Goal: Check status: Check status

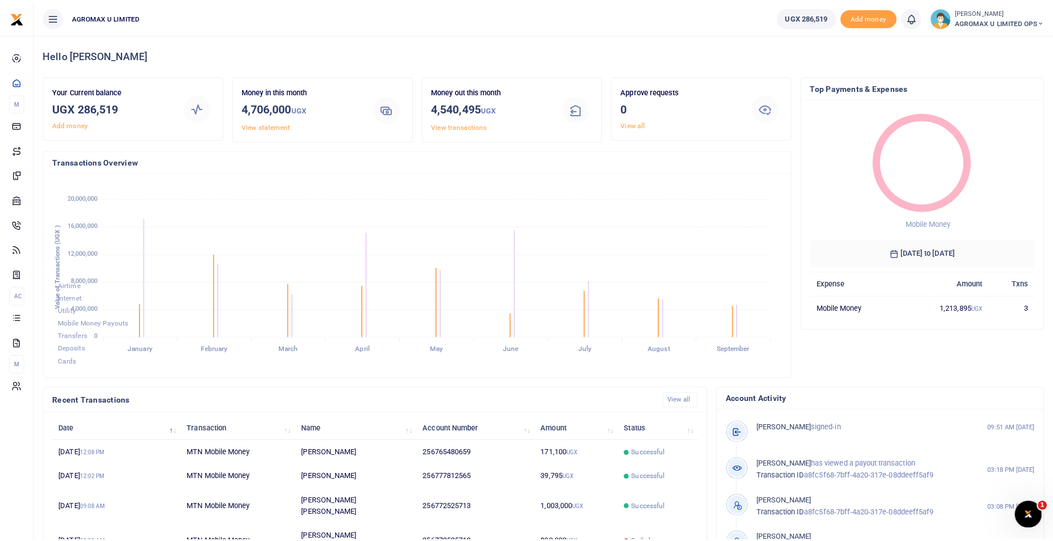
scroll to position [9, 9]
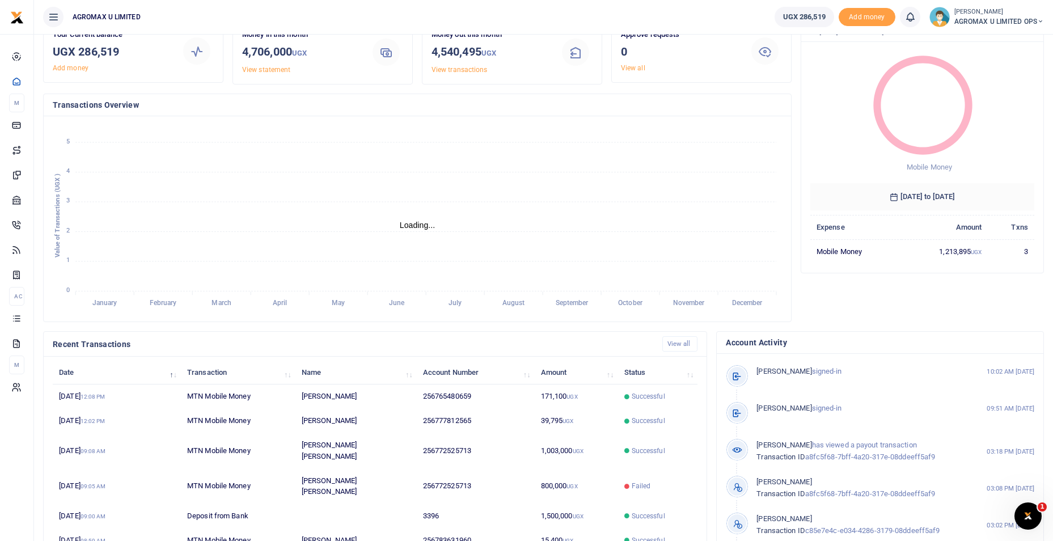
scroll to position [137, 0]
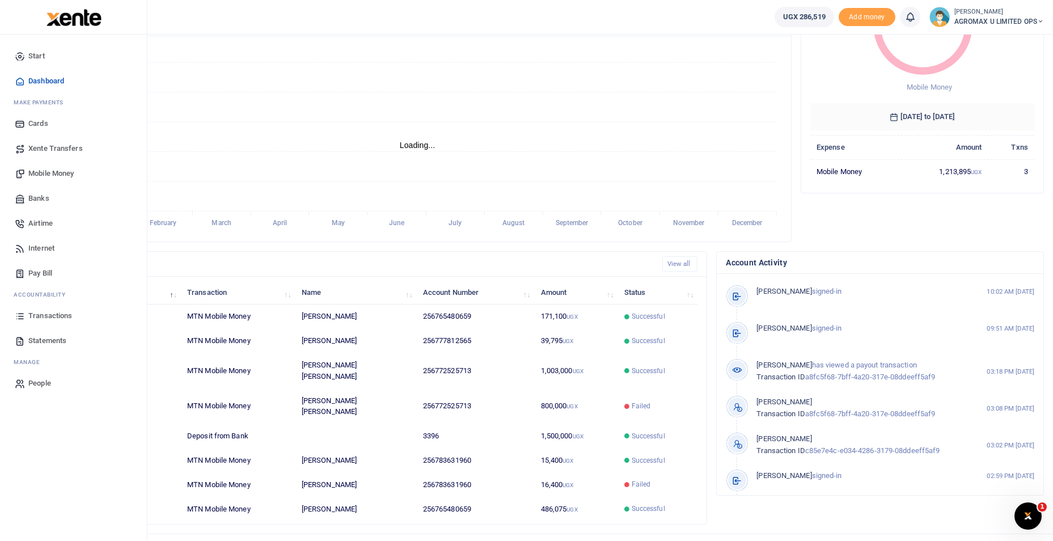
click at [71, 148] on span "Xente Transfers" at bounding box center [55, 148] width 54 height 11
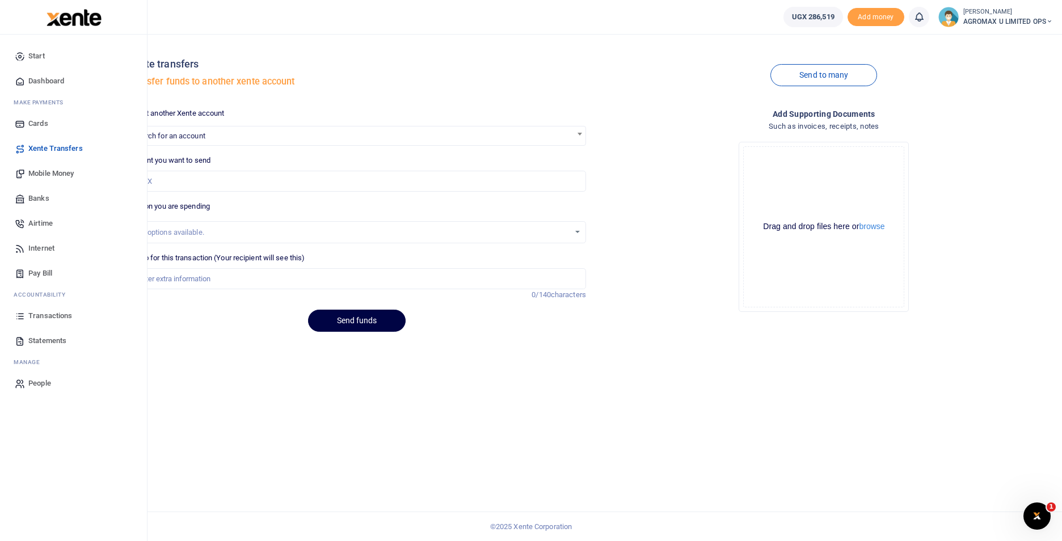
click at [40, 77] on span "Dashboard" at bounding box center [46, 80] width 36 height 11
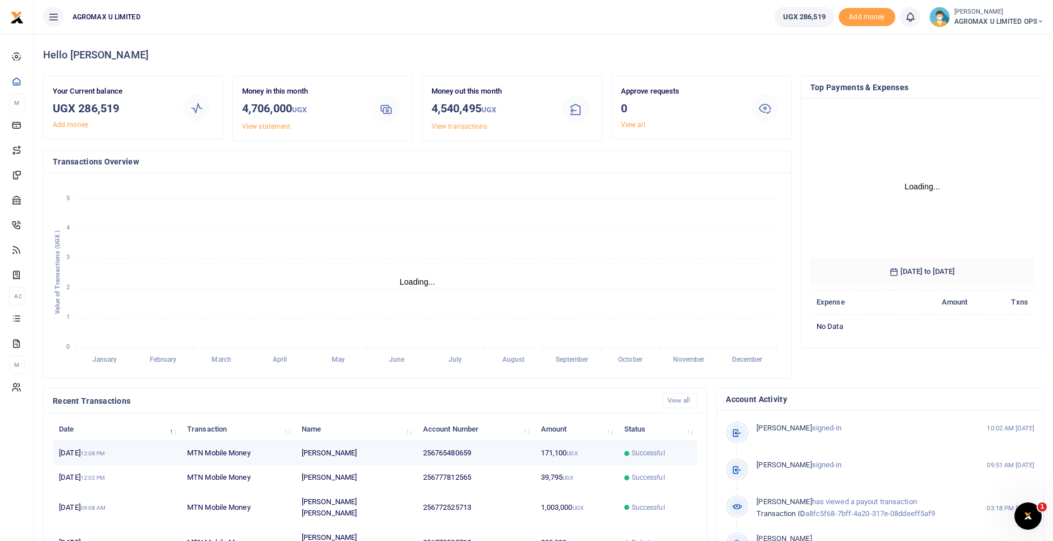
scroll to position [151, 216]
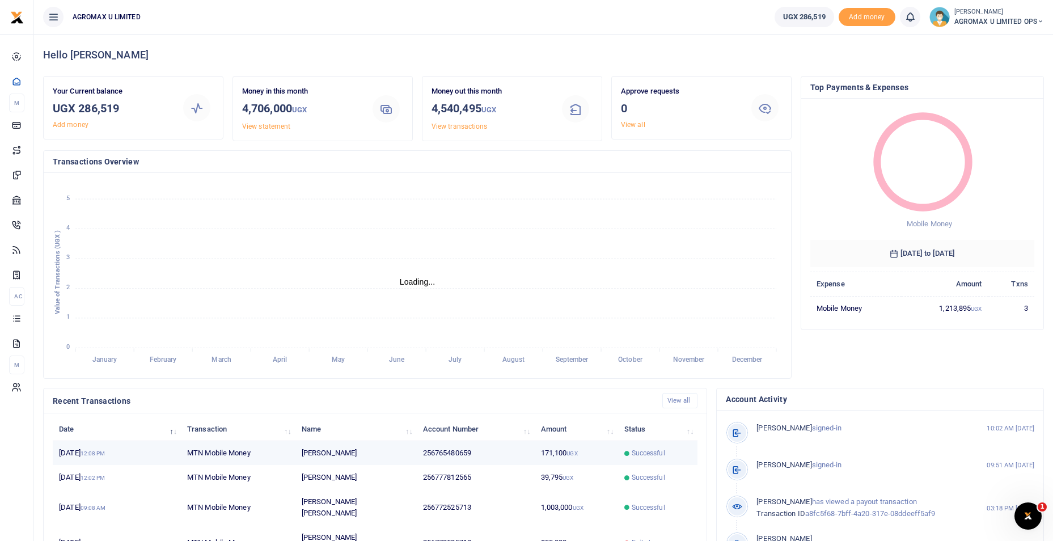
click at [427, 455] on td "256765480659" at bounding box center [476, 453] width 118 height 24
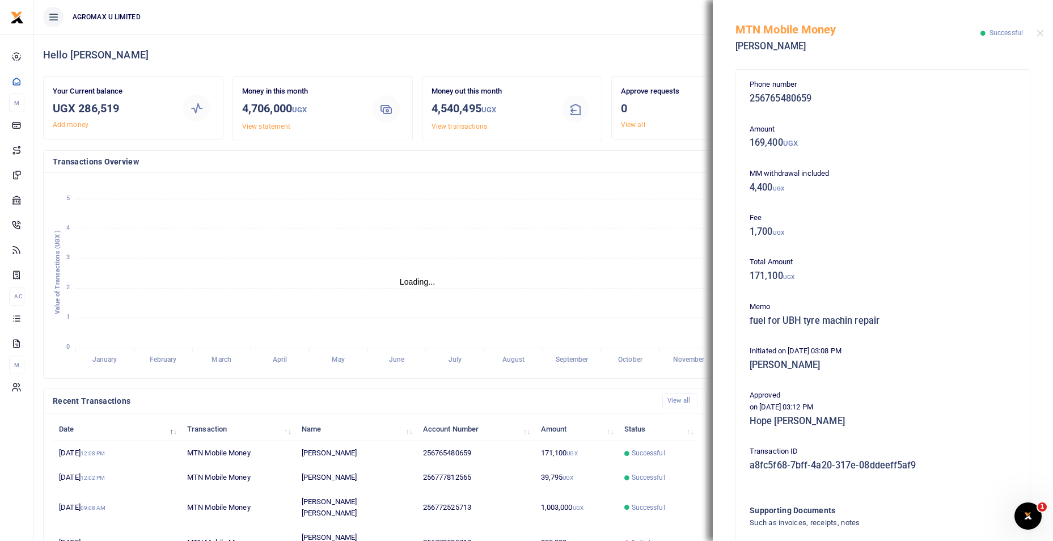
scroll to position [107, 0]
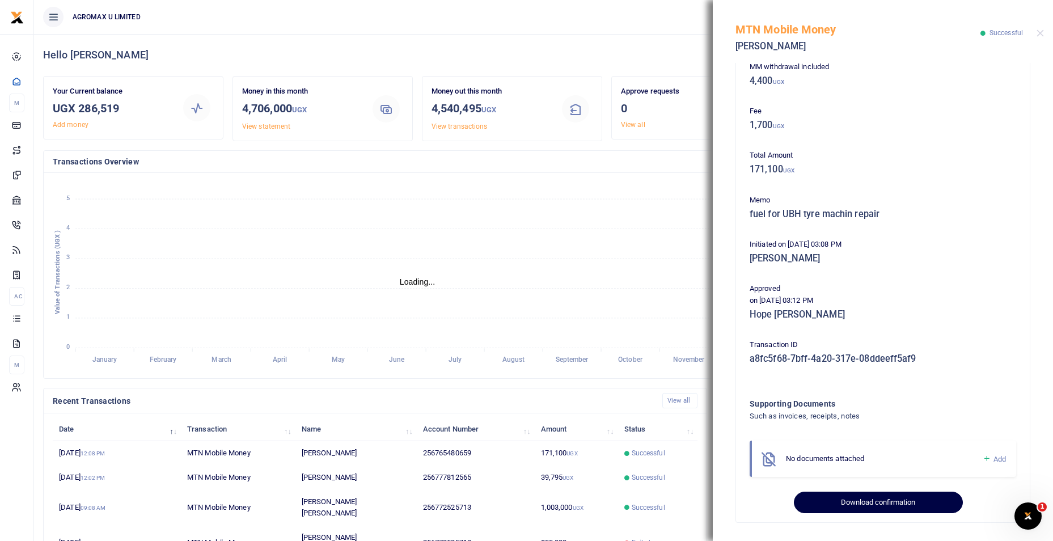
click at [832, 500] on button "Download confirmation" at bounding box center [878, 503] width 168 height 22
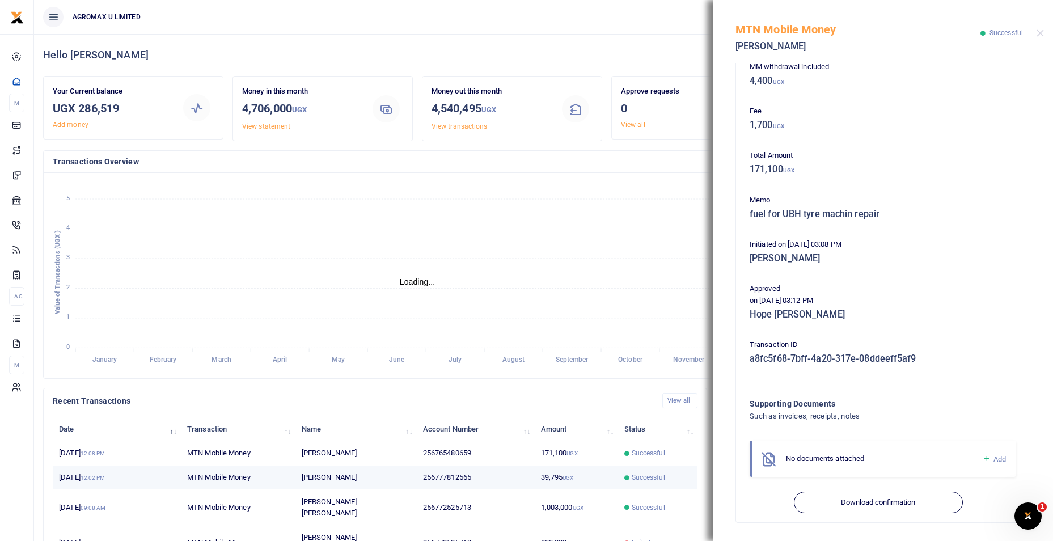
click at [558, 477] on td "39,795 UGX" at bounding box center [575, 478] width 83 height 24
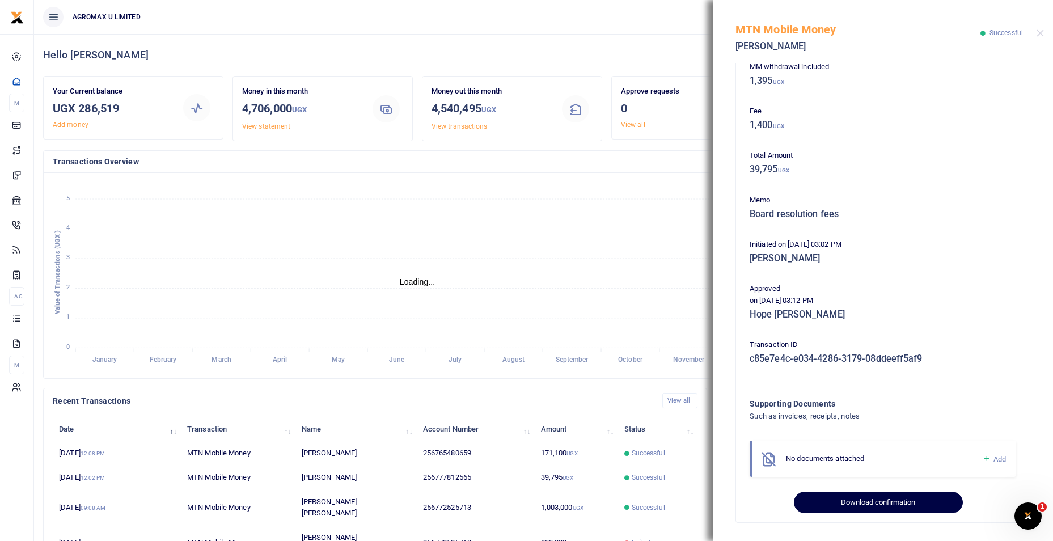
click at [882, 501] on button "Download confirmation" at bounding box center [878, 503] width 168 height 22
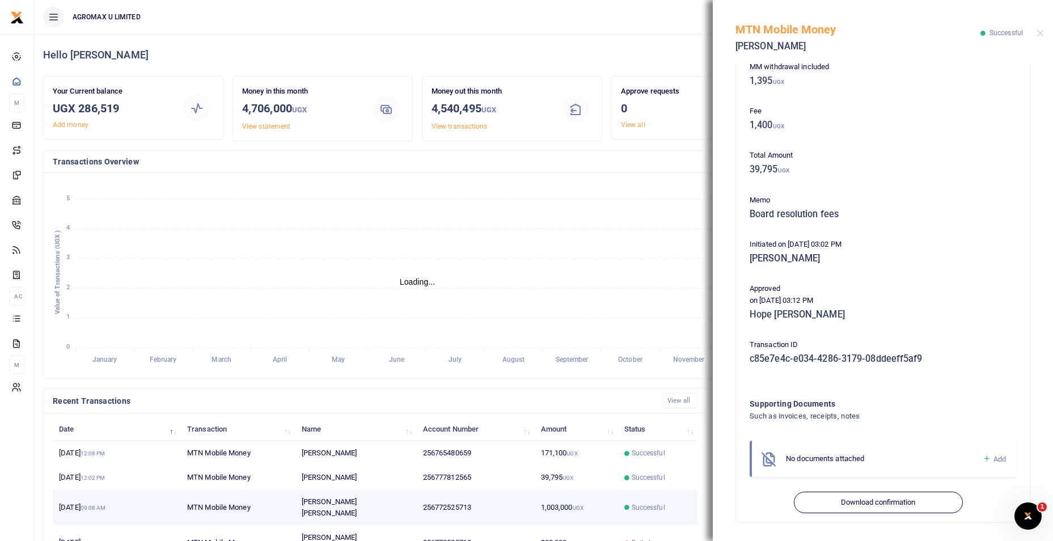
click at [561, 501] on td "1,003,000 UGX" at bounding box center [575, 507] width 83 height 35
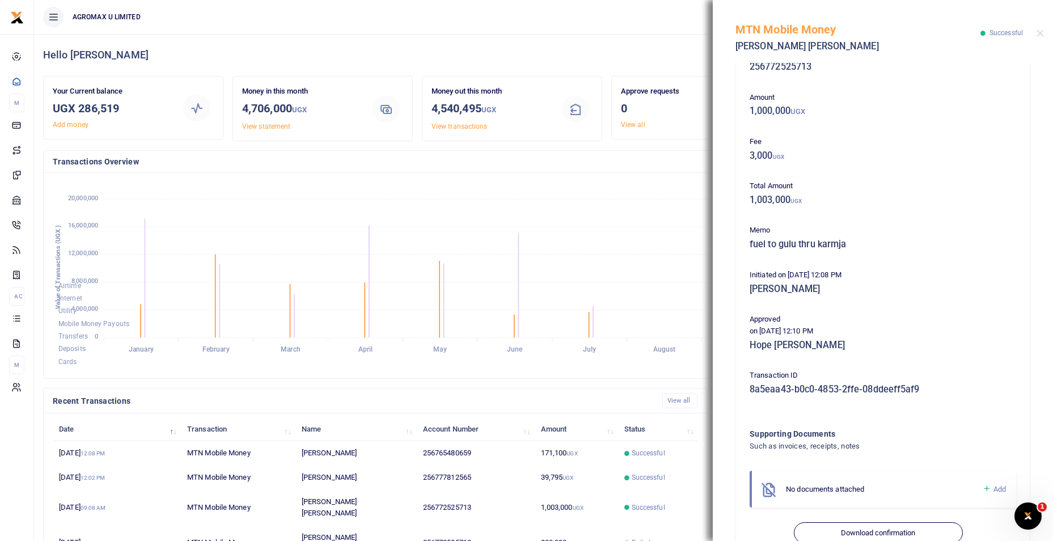
scroll to position [62, 0]
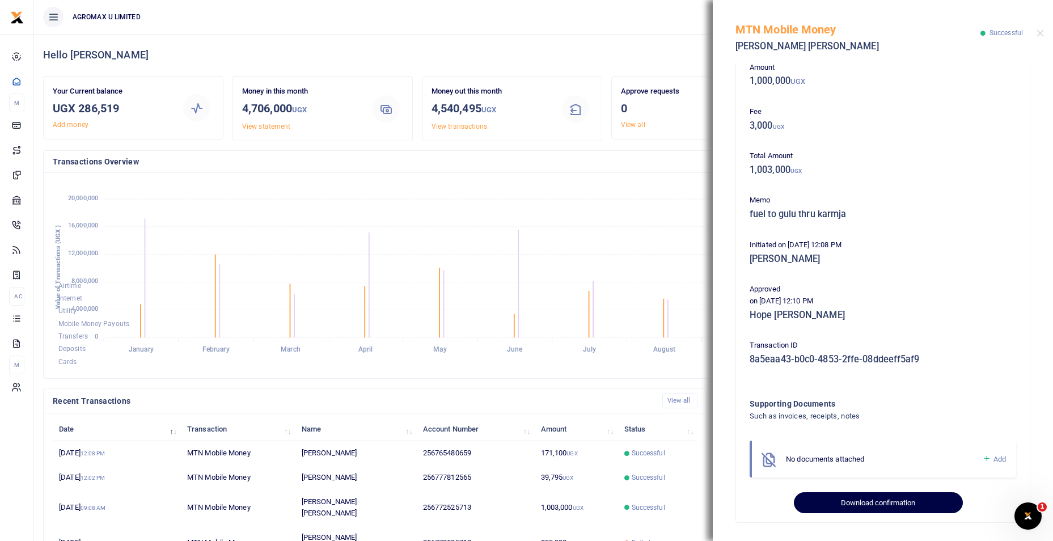
click at [852, 499] on button "Download confirmation" at bounding box center [878, 503] width 168 height 22
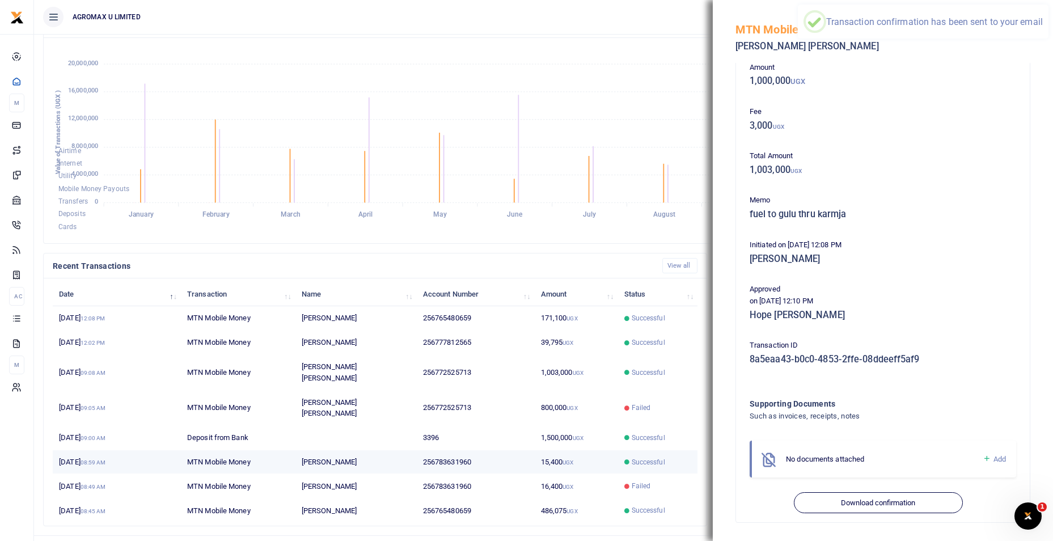
scroll to position [137, 0]
click at [558, 449] on td "15,400 UGX" at bounding box center [575, 461] width 83 height 24
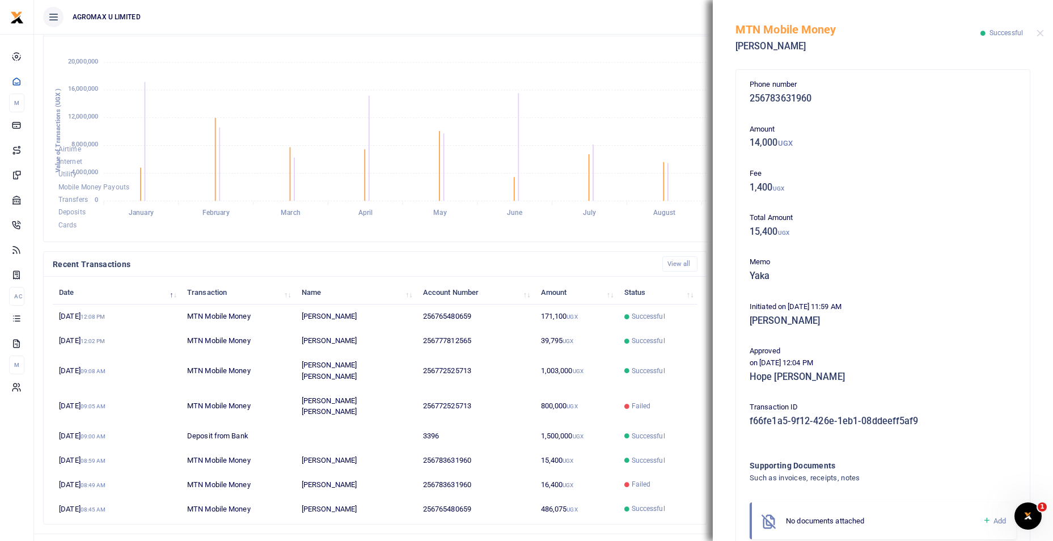
scroll to position [62, 0]
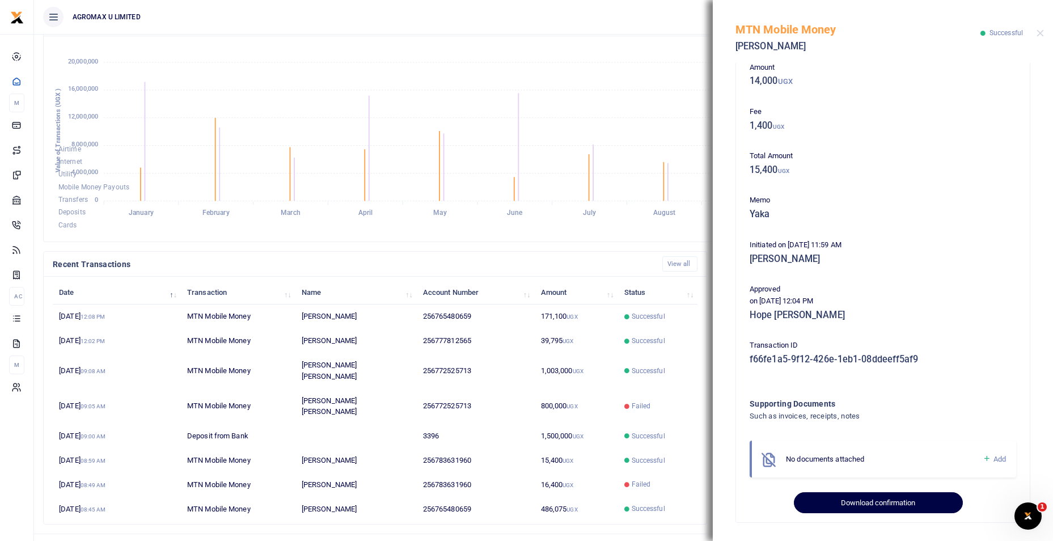
click at [852, 507] on button "Download confirmation" at bounding box center [878, 503] width 168 height 22
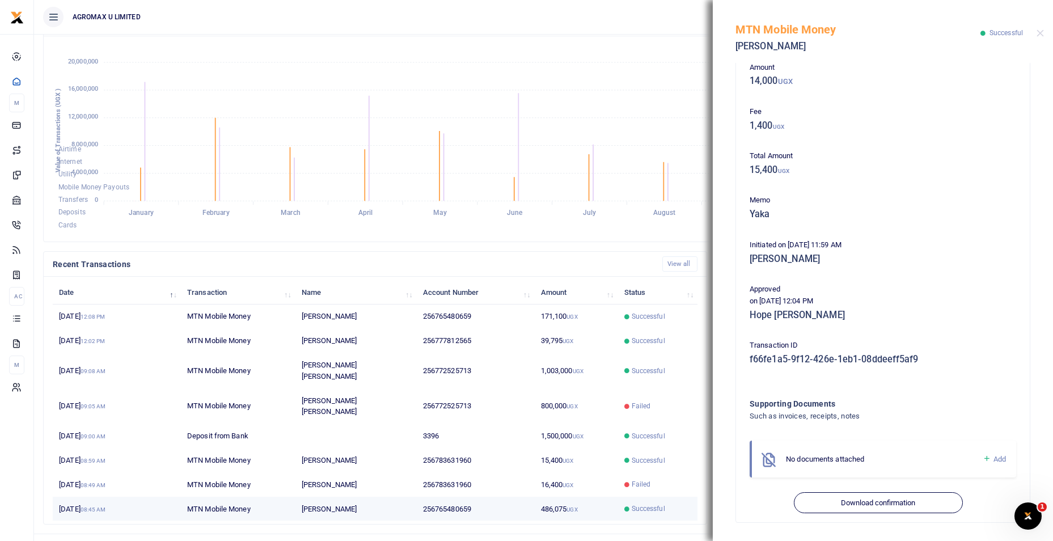
click at [551, 497] on td "486,075 UGX" at bounding box center [575, 509] width 83 height 24
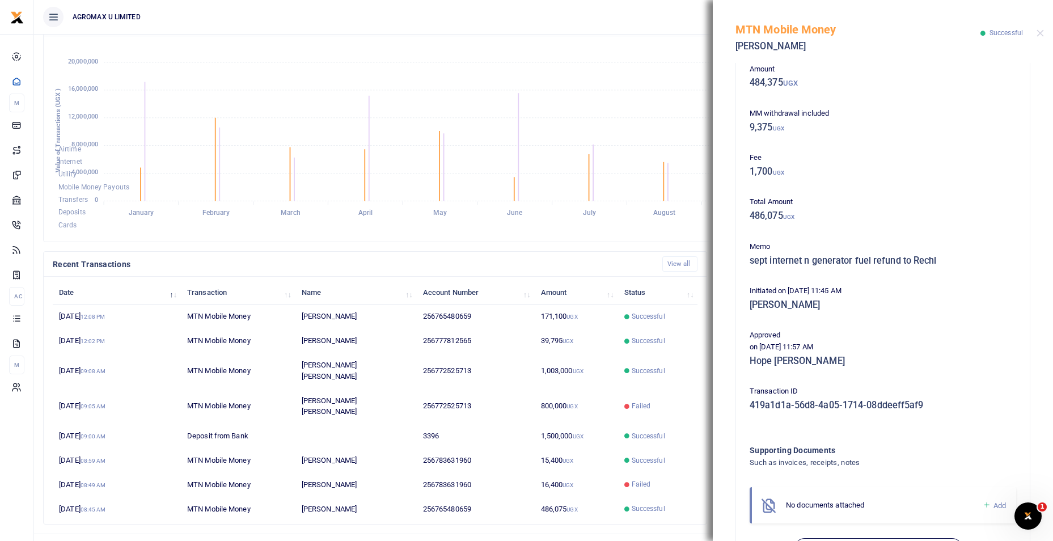
scroll to position [107, 0]
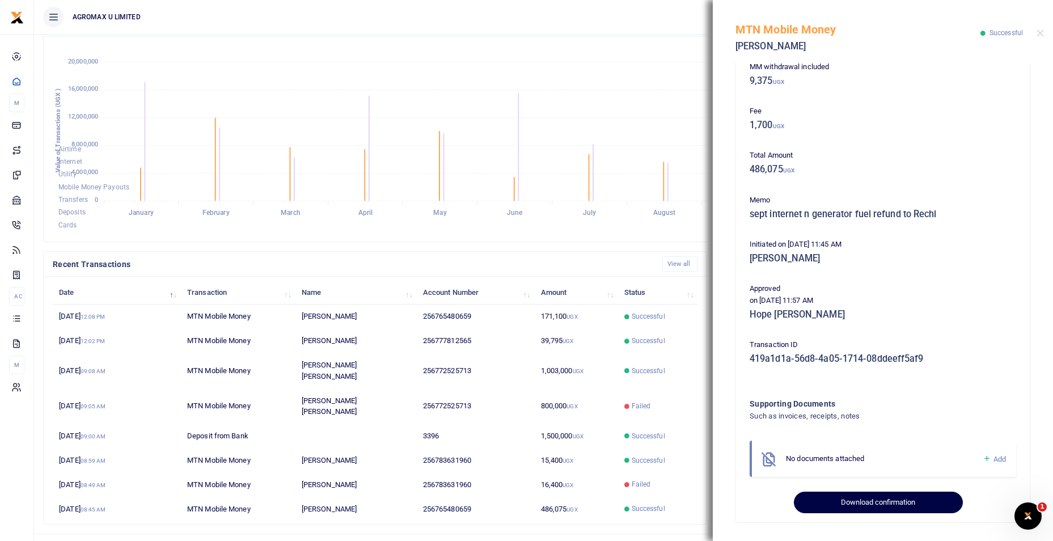
click at [855, 499] on button "Download confirmation" at bounding box center [878, 503] width 168 height 22
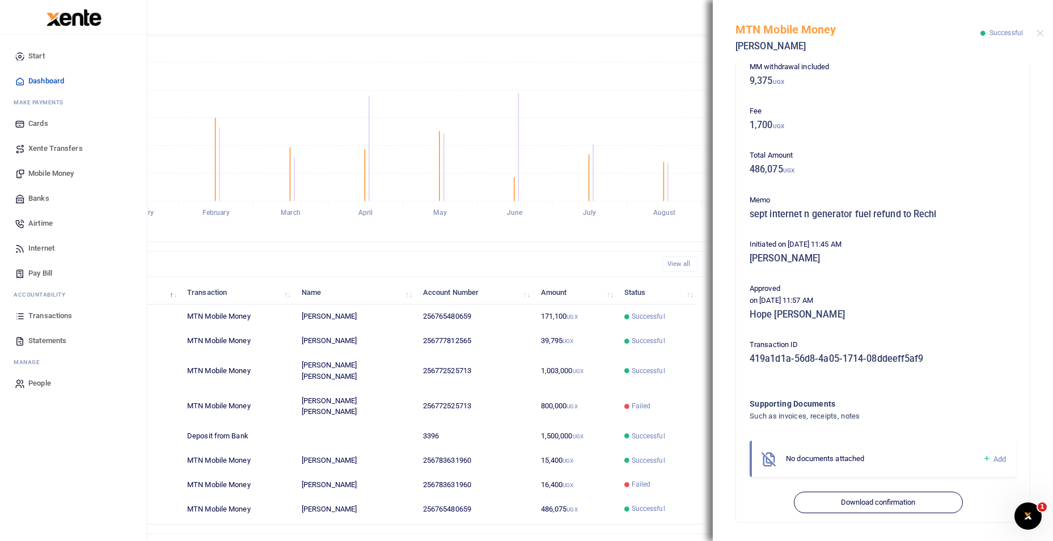
click at [43, 319] on span "Transactions" at bounding box center [50, 315] width 44 height 11
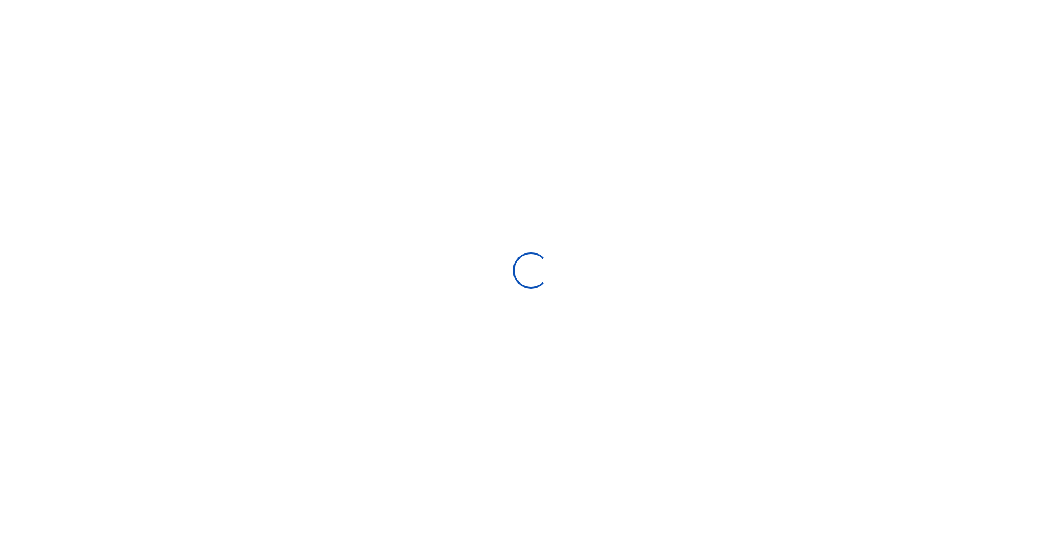
select select
type input "[DATE] - [DATE]"
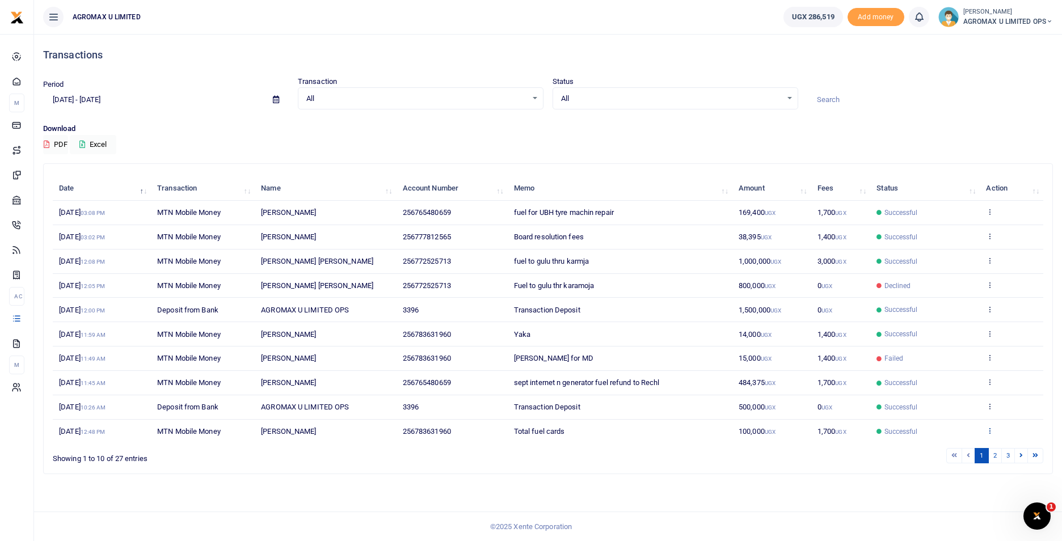
click at [992, 432] on icon at bounding box center [989, 431] width 7 height 8
click at [954, 387] on link "View details" at bounding box center [949, 388] width 90 height 16
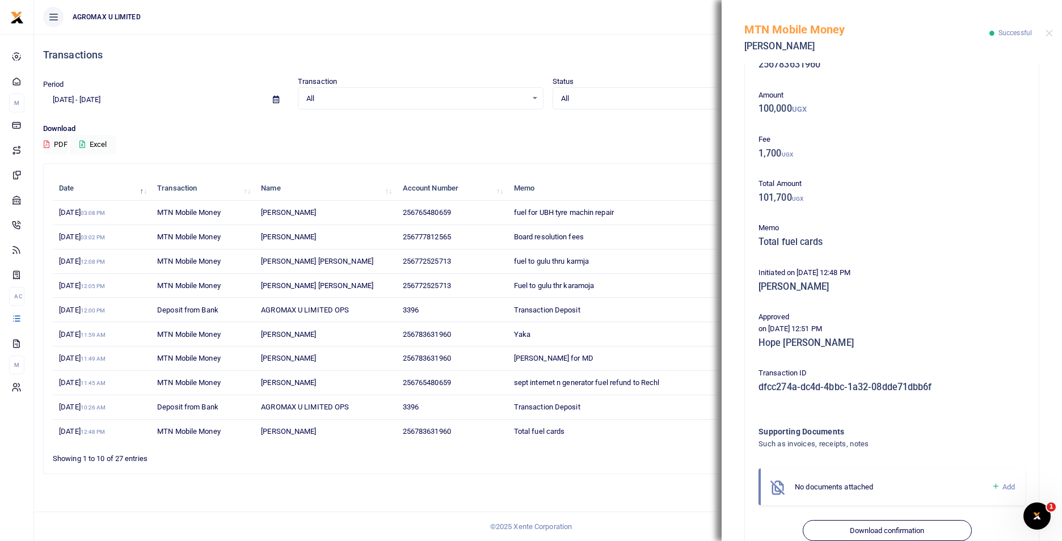
scroll to position [62, 0]
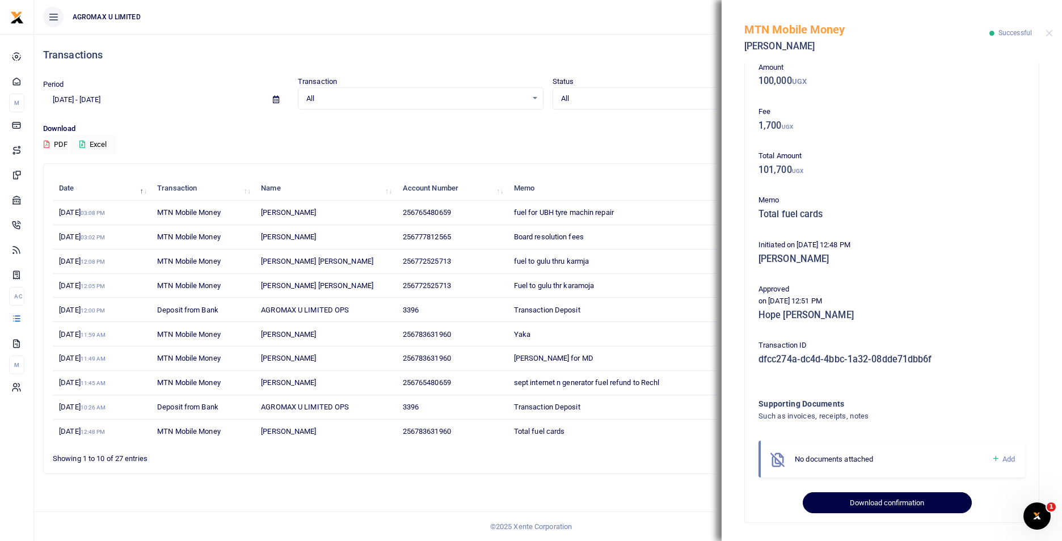
click at [901, 509] on button "Download confirmation" at bounding box center [887, 503] width 168 height 22
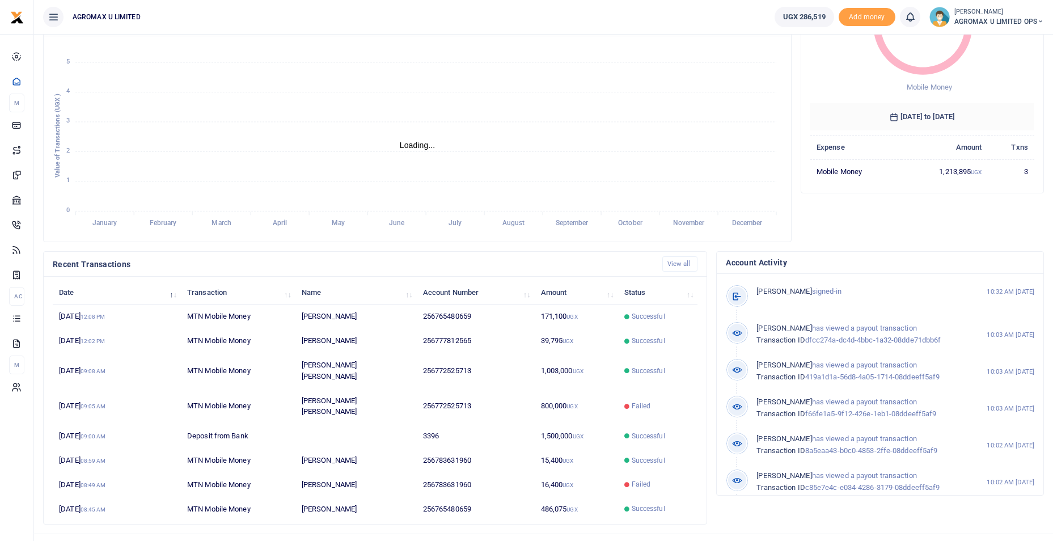
scroll to position [9, 9]
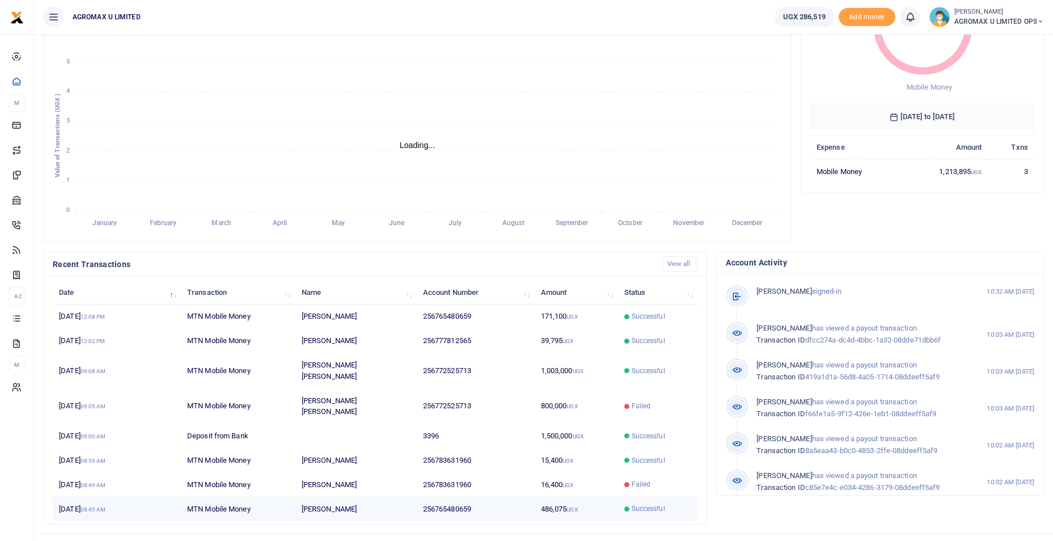
click at [556, 497] on td "486,075 UGX" at bounding box center [575, 509] width 83 height 24
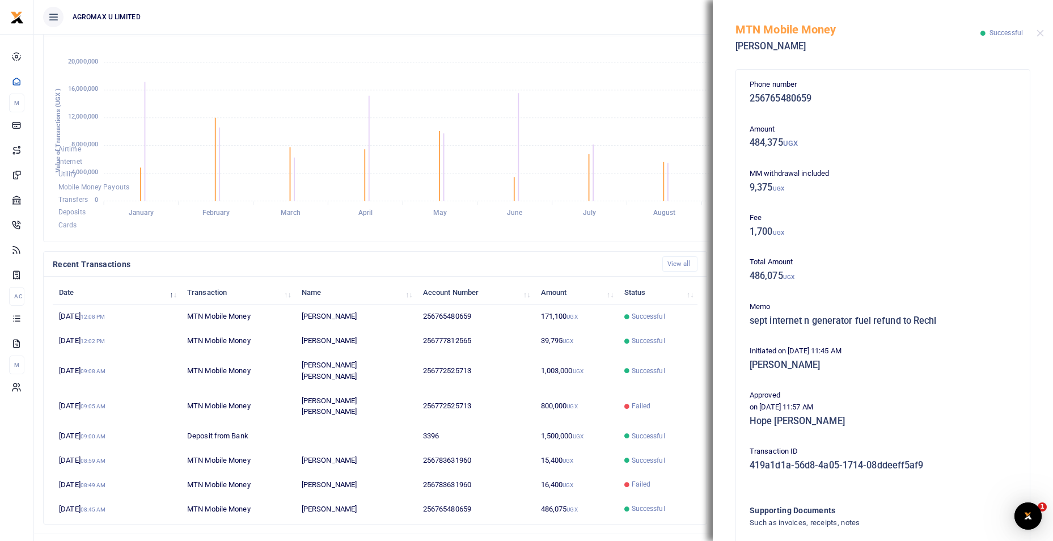
scroll to position [0, 0]
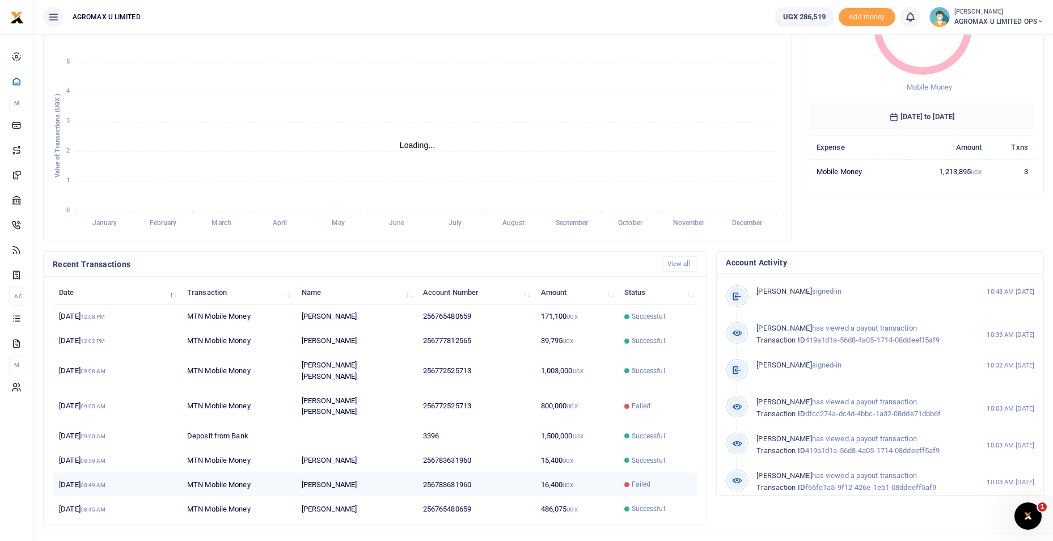
scroll to position [9, 9]
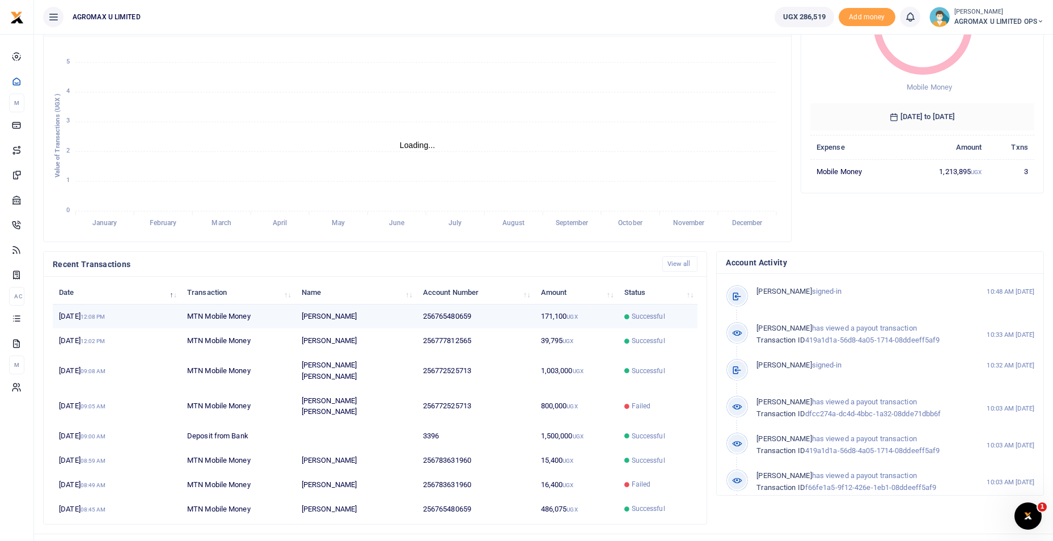
click at [559, 318] on td "171,100 UGX" at bounding box center [575, 317] width 83 height 24
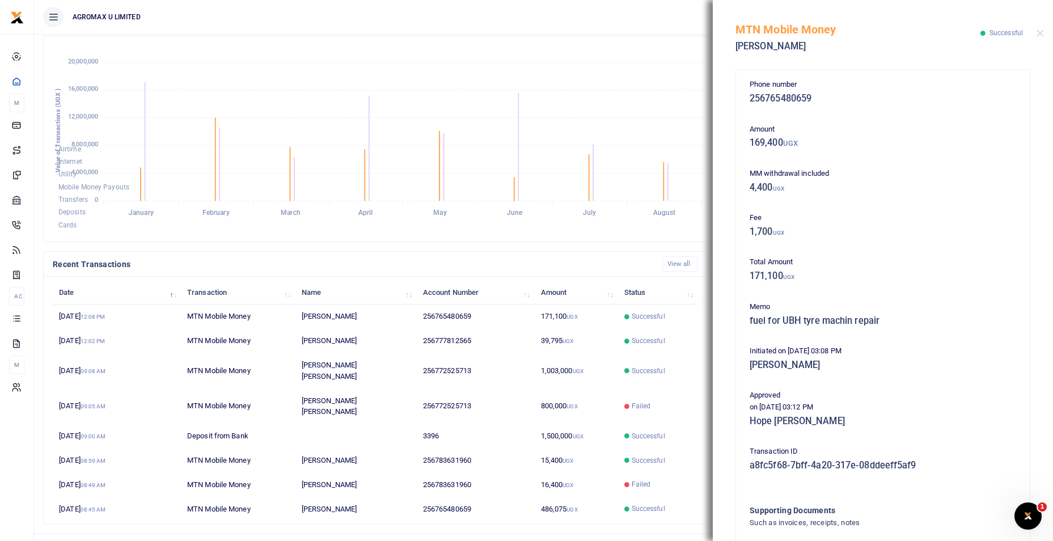
click at [449, 104] on foreignobject "Airtime Internet Utility Mobile Money Payouts Transfers Deposits Cards" at bounding box center [417, 138] width 729 height 187
click at [553, 341] on td "39,795 UGX" at bounding box center [575, 341] width 83 height 24
